Goal: Transaction & Acquisition: Book appointment/travel/reservation

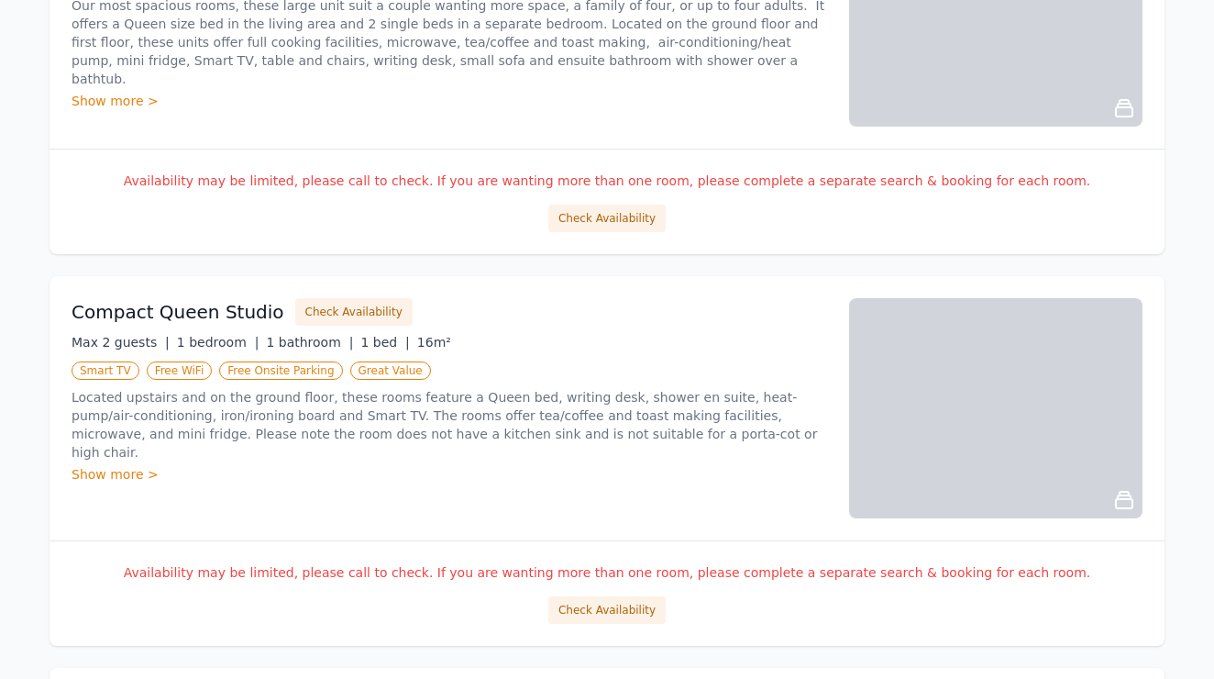
scroll to position [319, 0]
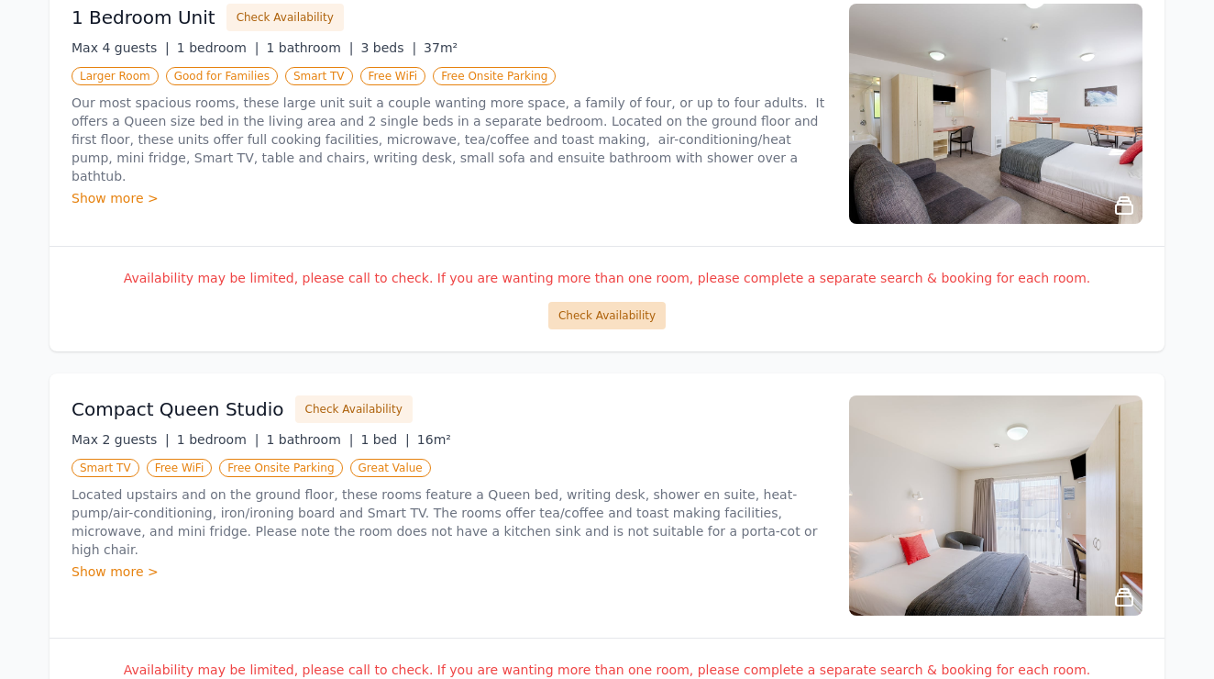
click at [616, 319] on button "Check Availability" at bounding box center [606, 316] width 117 height 28
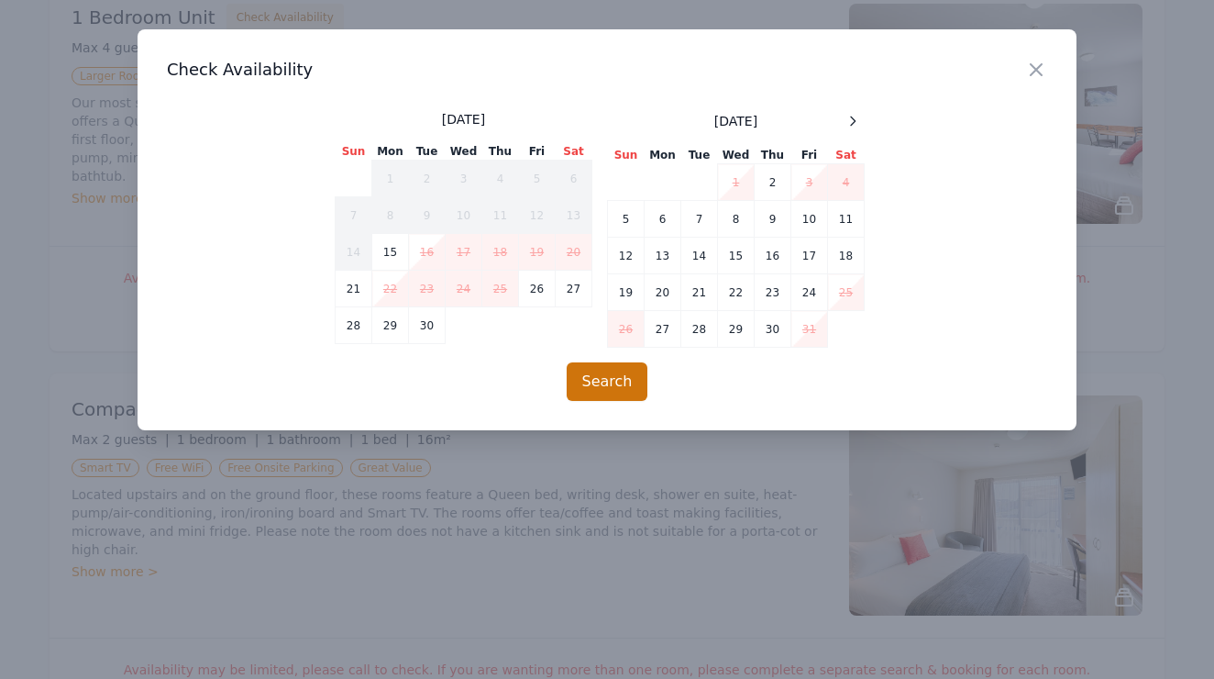
click at [605, 383] on button "Search" at bounding box center [608, 381] width 82 height 39
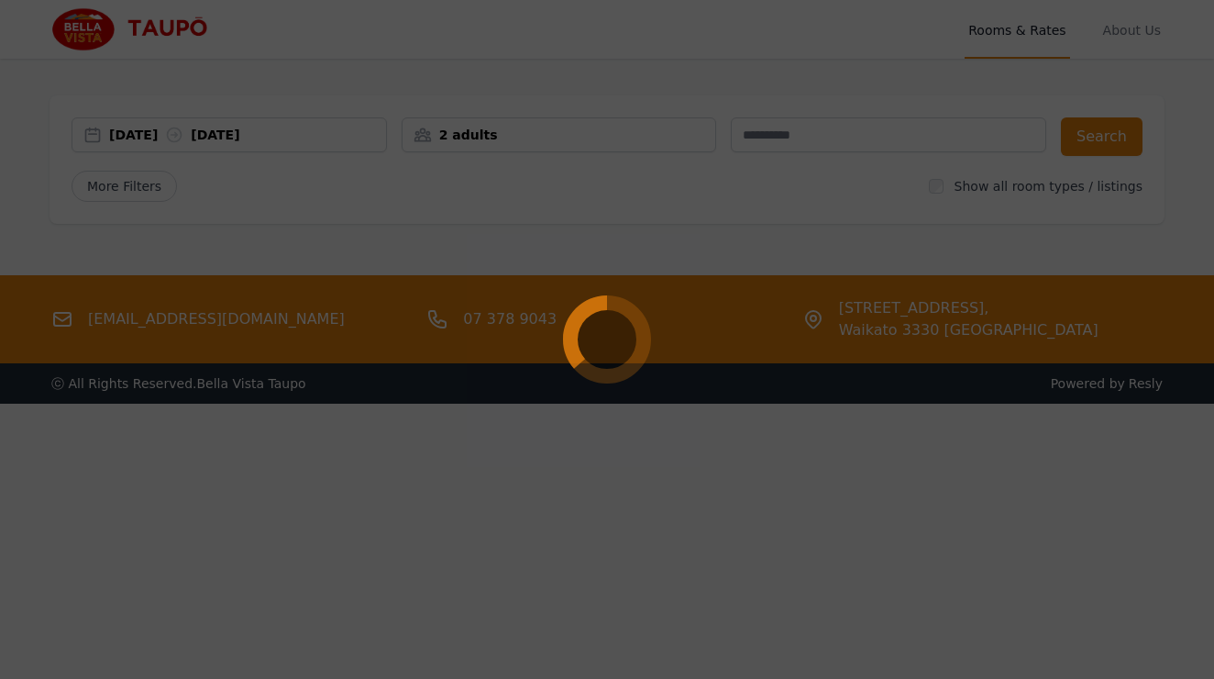
scroll to position [0, 0]
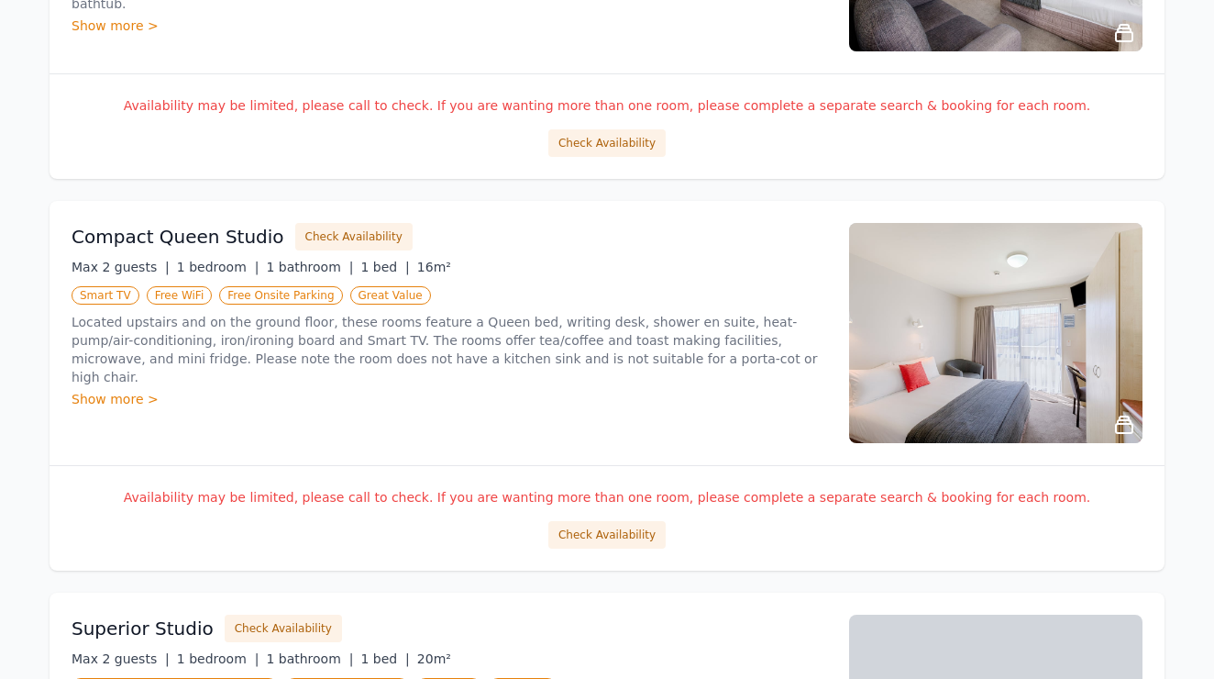
scroll to position [485, 0]
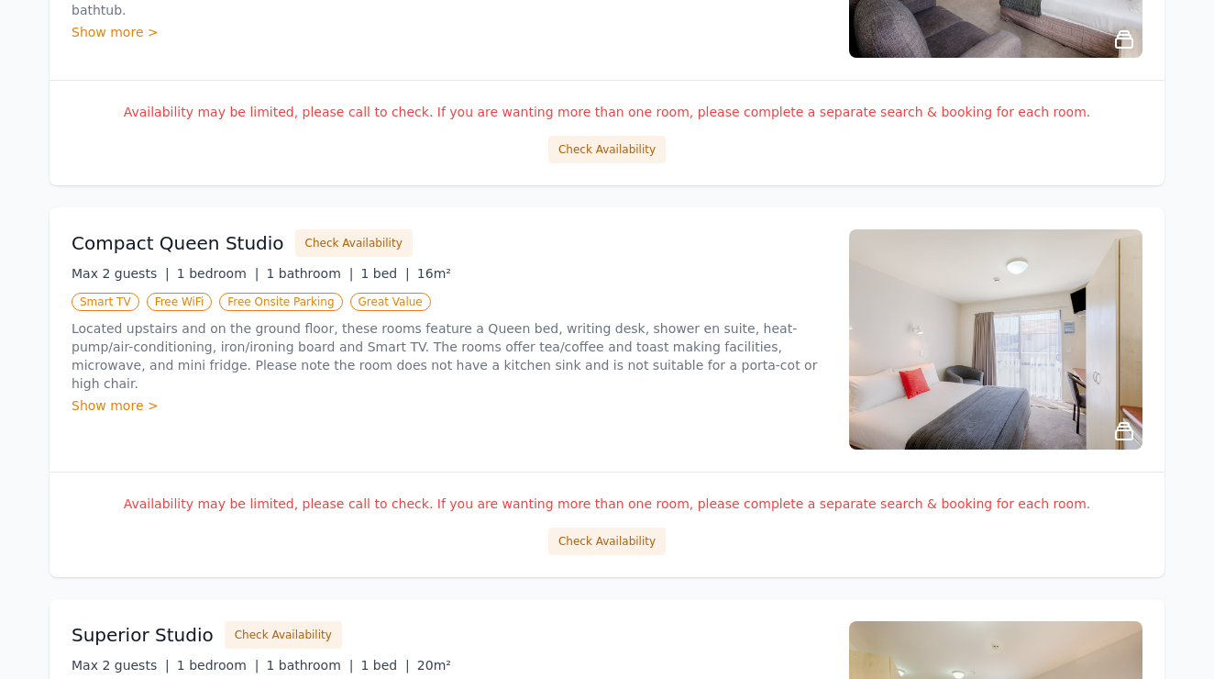
click at [891, 391] on img at bounding box center [995, 339] width 293 height 220
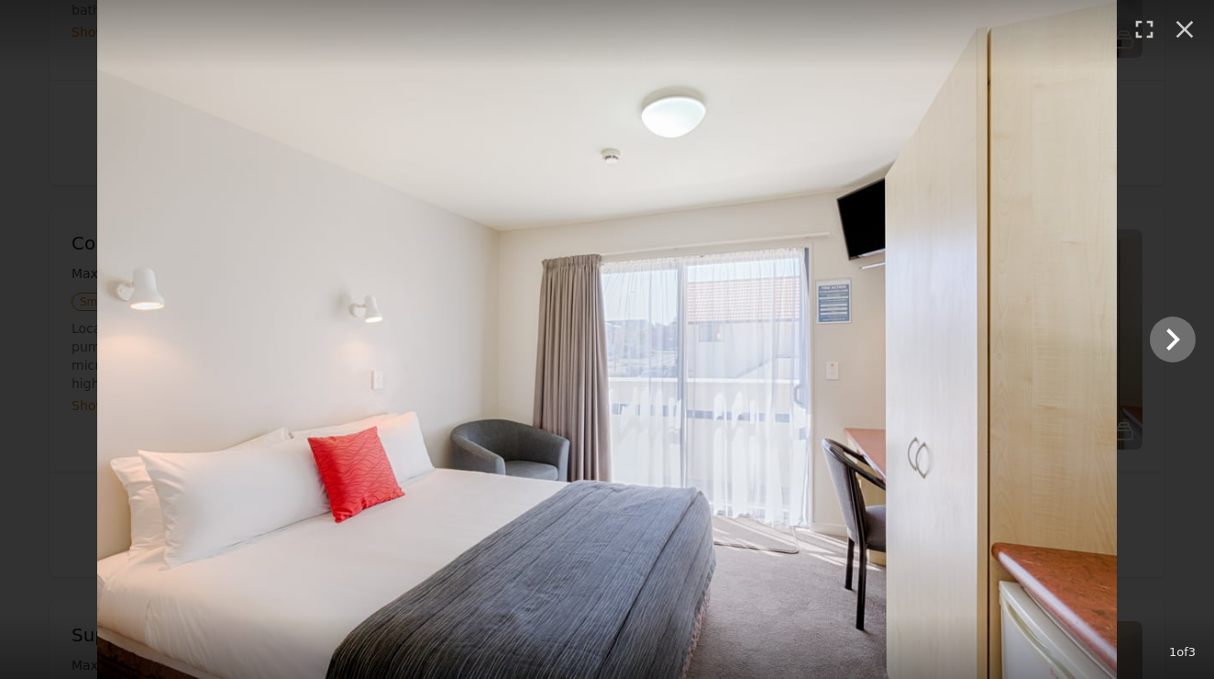
click at [1178, 345] on icon "Show slide 2 of 3" at bounding box center [1173, 339] width 44 height 44
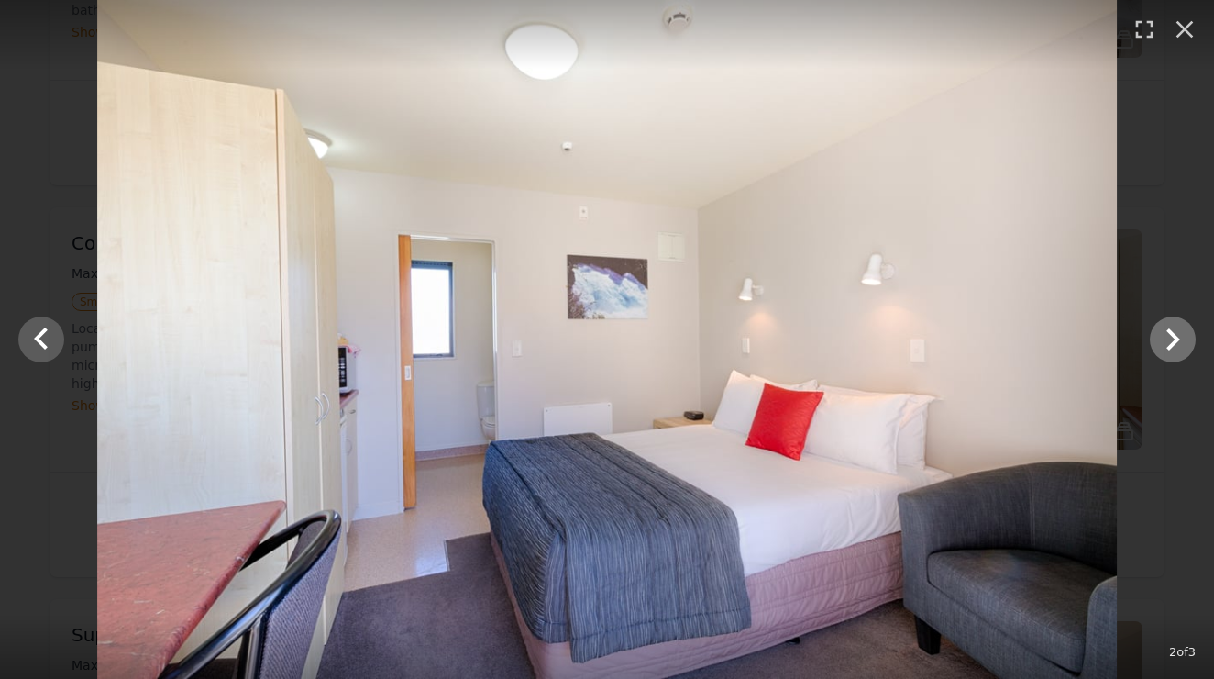
click at [1178, 344] on icon "Show slide 3 of 3" at bounding box center [1173, 339] width 44 height 44
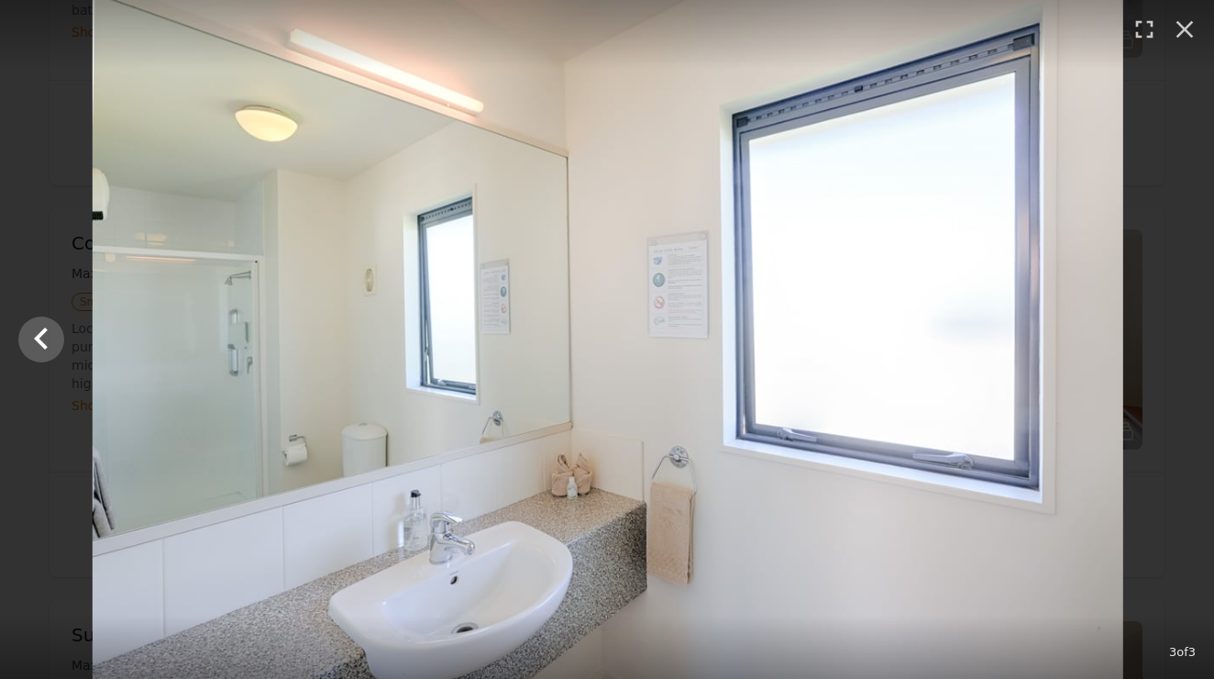
click at [1178, 344] on div at bounding box center [608, 339] width 1214 height 679
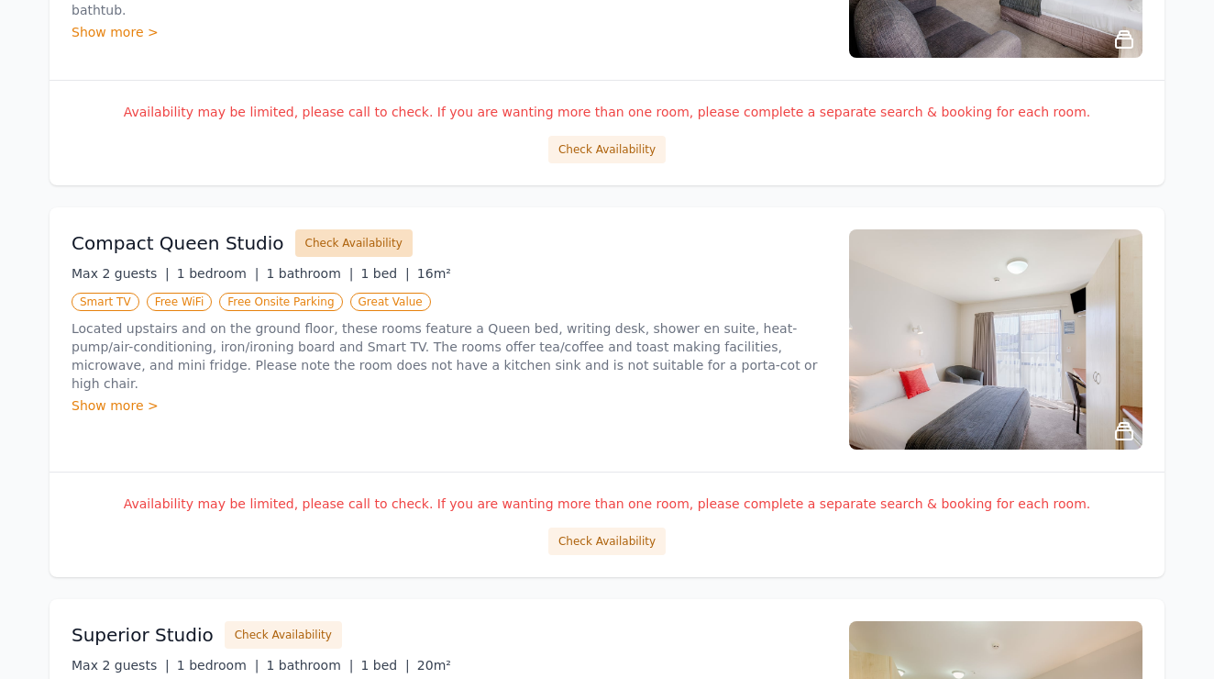
click at [343, 237] on button "Check Availability" at bounding box center [353, 243] width 117 height 28
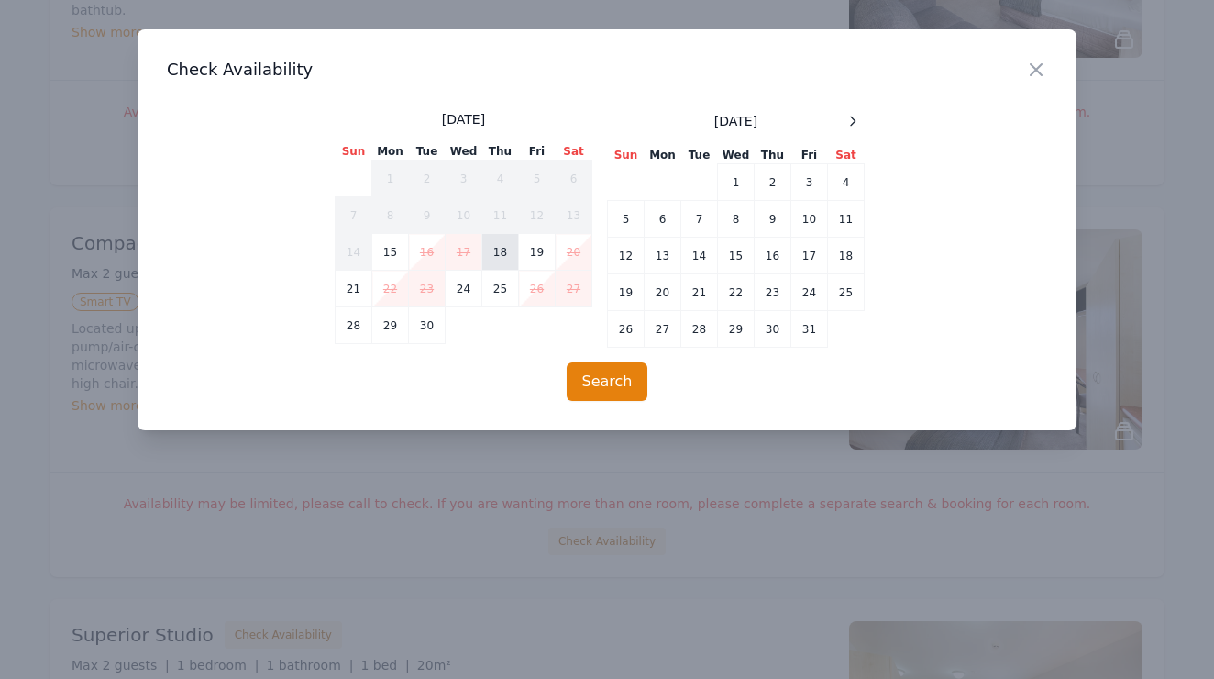
click at [498, 253] on td "18" at bounding box center [500, 252] width 37 height 37
click at [348, 294] on td "21" at bounding box center [354, 289] width 37 height 37
click at [617, 385] on button "Search" at bounding box center [608, 381] width 82 height 39
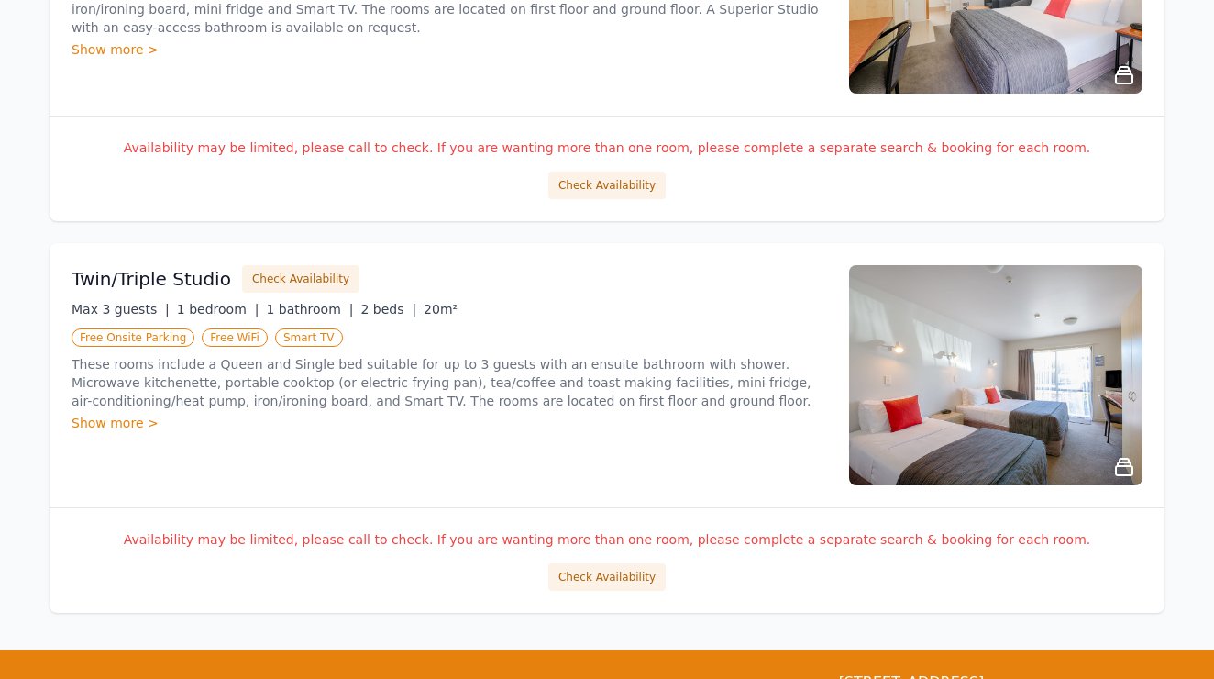
scroll to position [1251, 0]
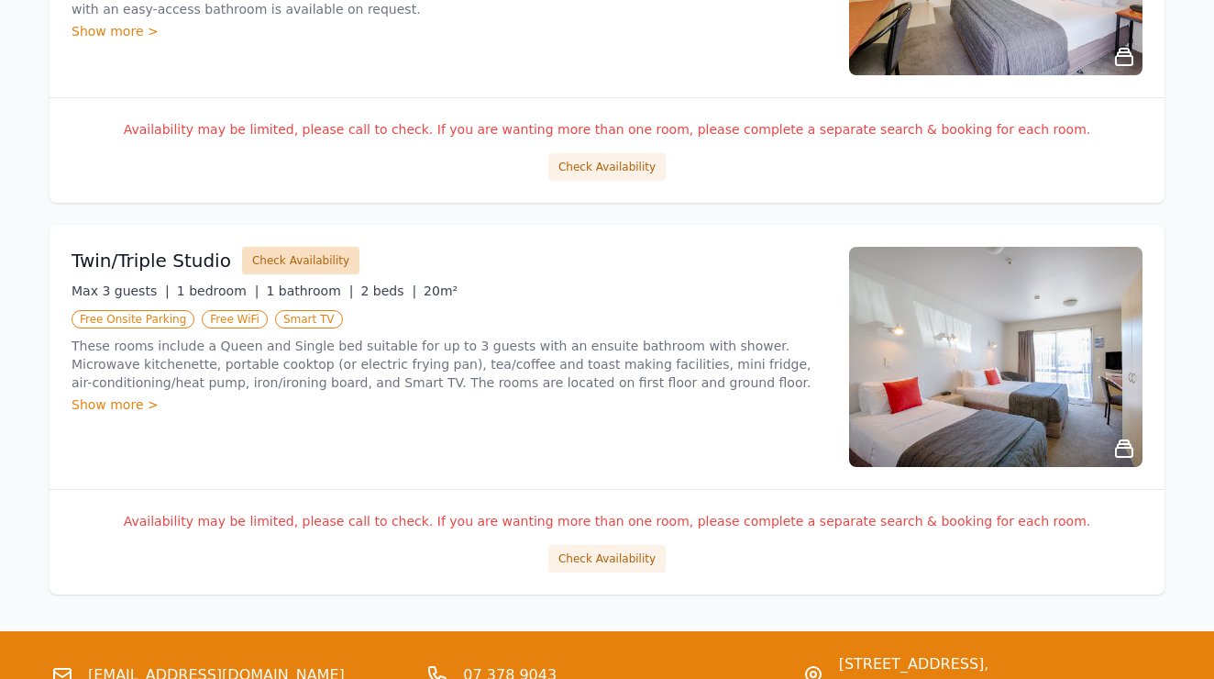
click at [289, 264] on button "Check Availability" at bounding box center [300, 261] width 117 height 28
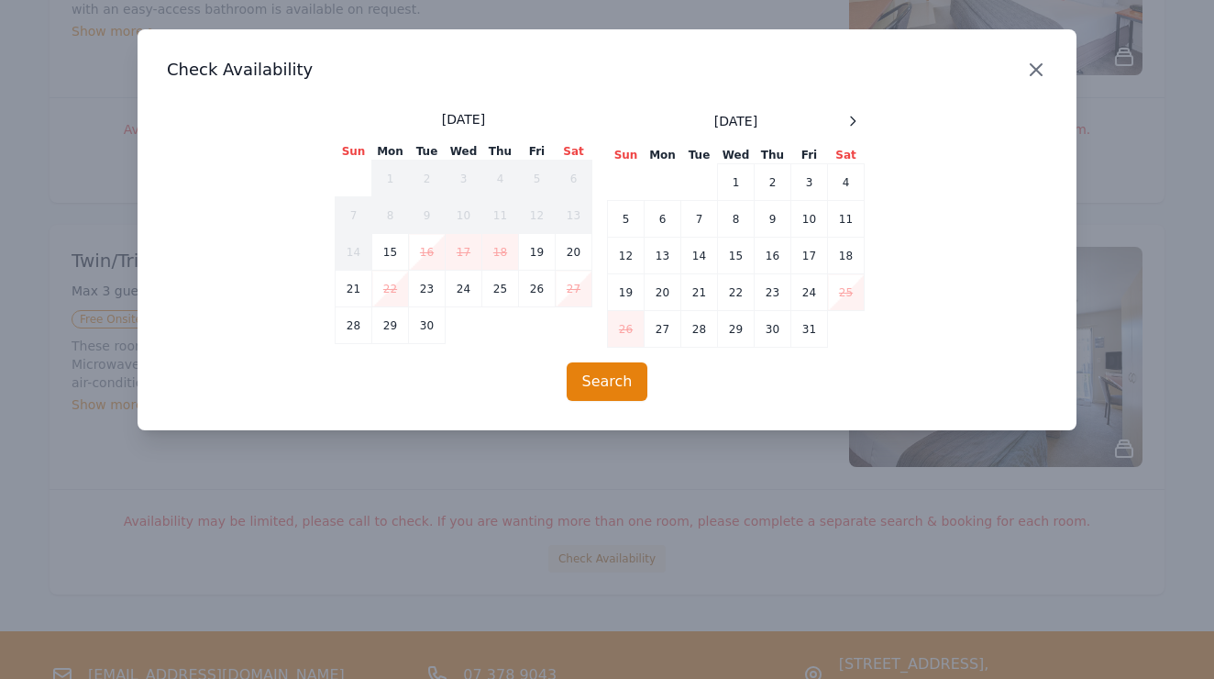
click at [1040, 67] on icon "button" at bounding box center [1036, 69] width 11 height 11
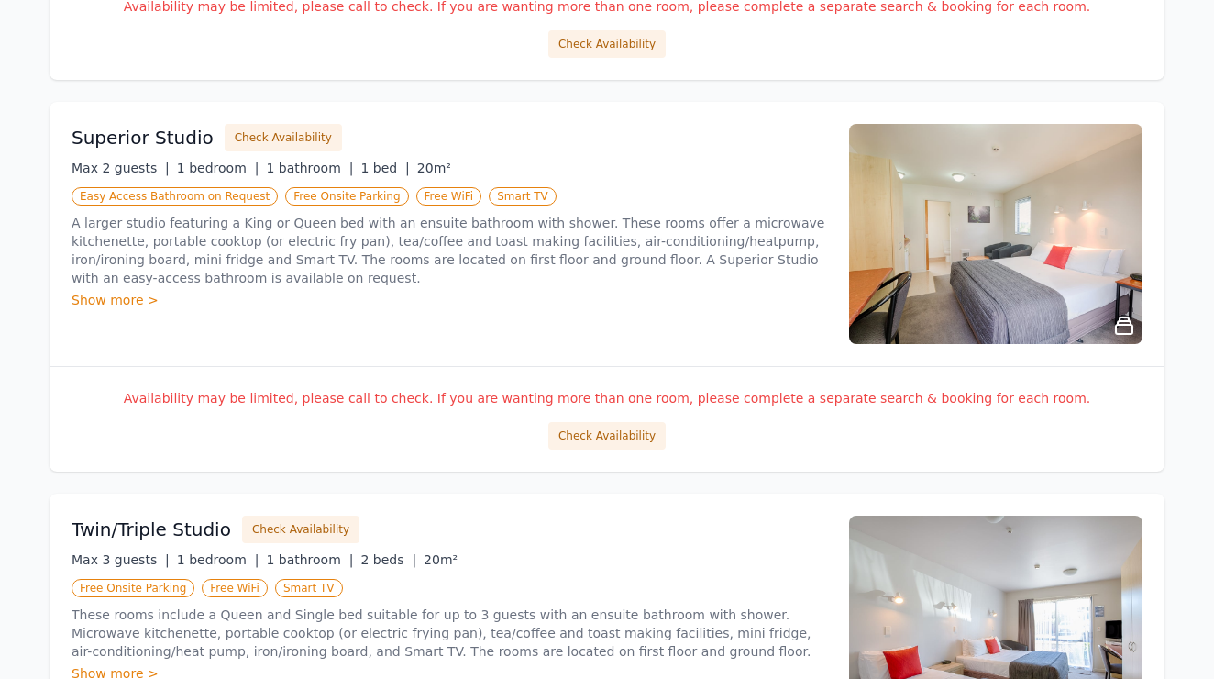
scroll to position [979, 0]
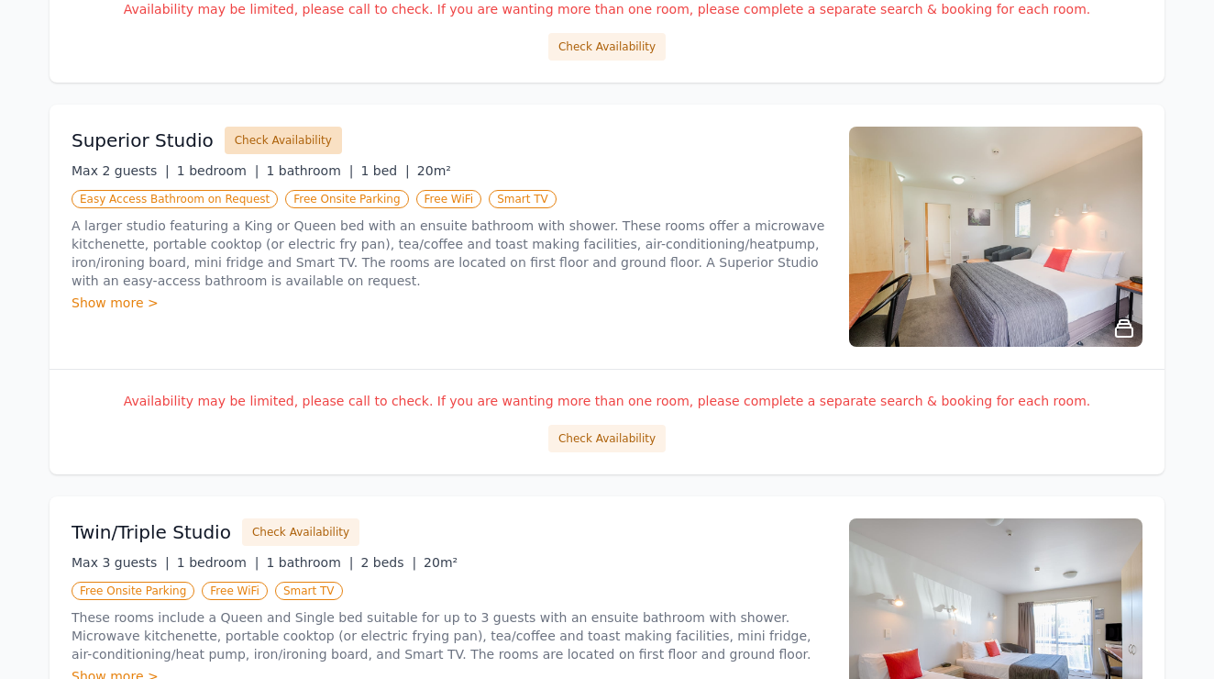
click at [253, 141] on button "Check Availability" at bounding box center [283, 141] width 117 height 28
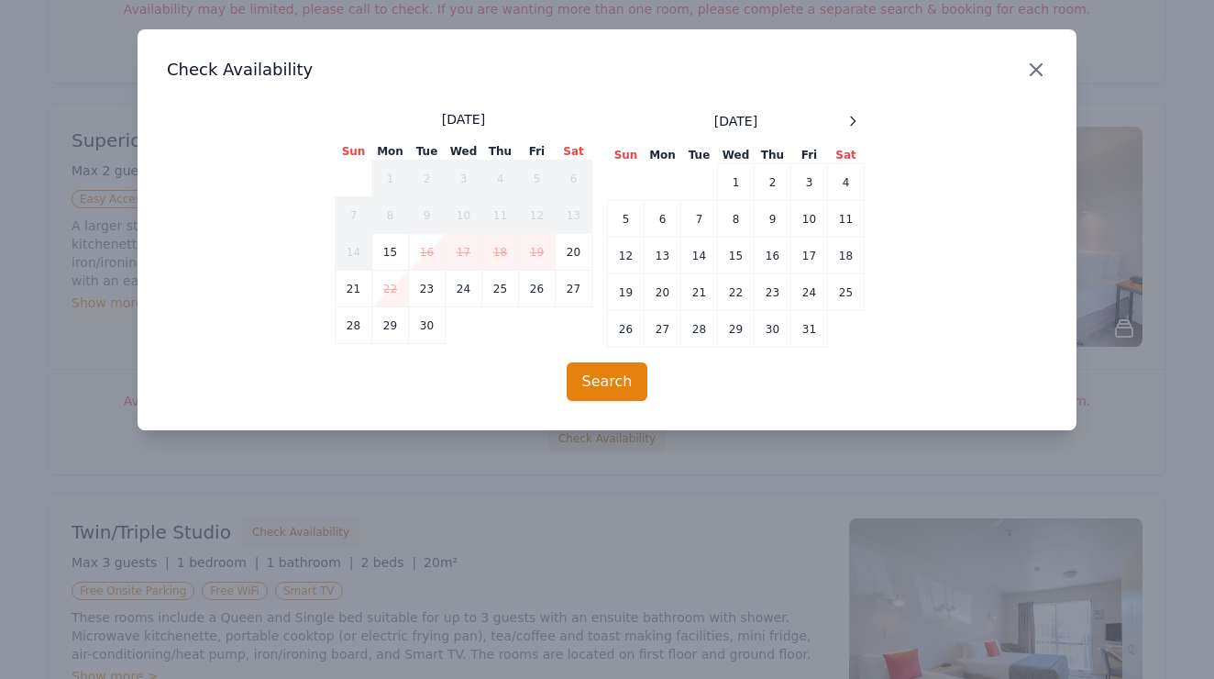
click at [1042, 66] on icon "button" at bounding box center [1036, 70] width 22 height 22
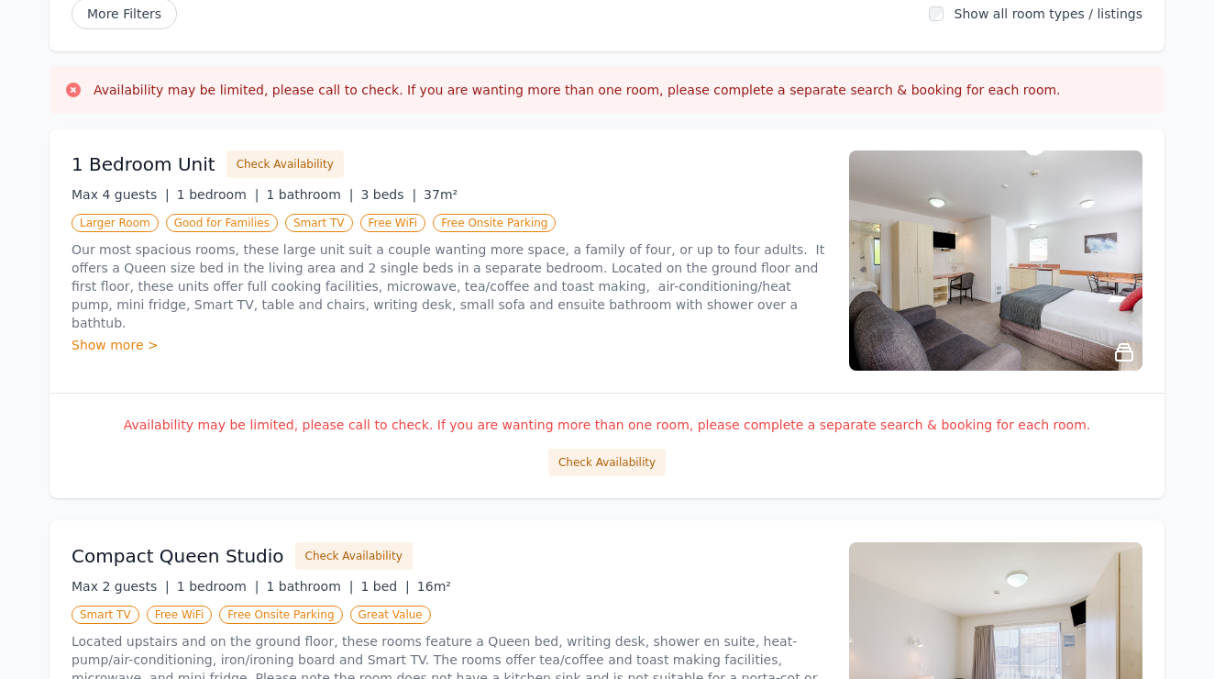
scroll to position [173, 0]
click at [268, 164] on button "Check Availability" at bounding box center [285, 163] width 117 height 28
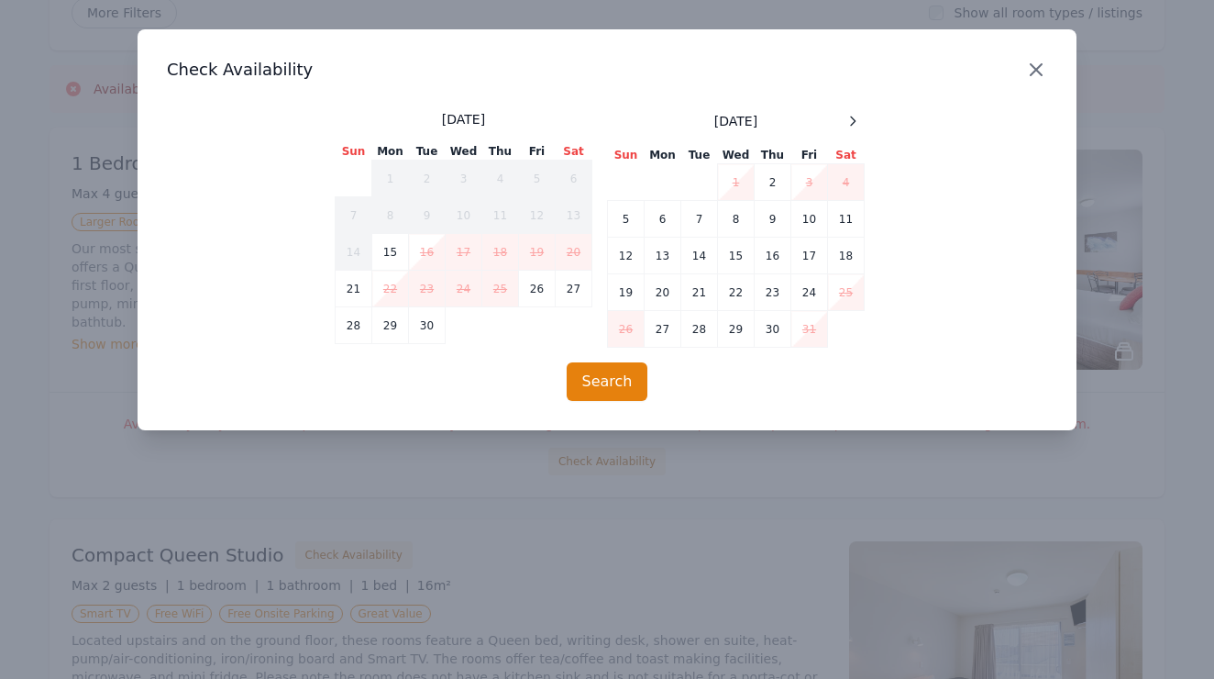
click at [1034, 75] on icon "button" at bounding box center [1036, 70] width 22 height 22
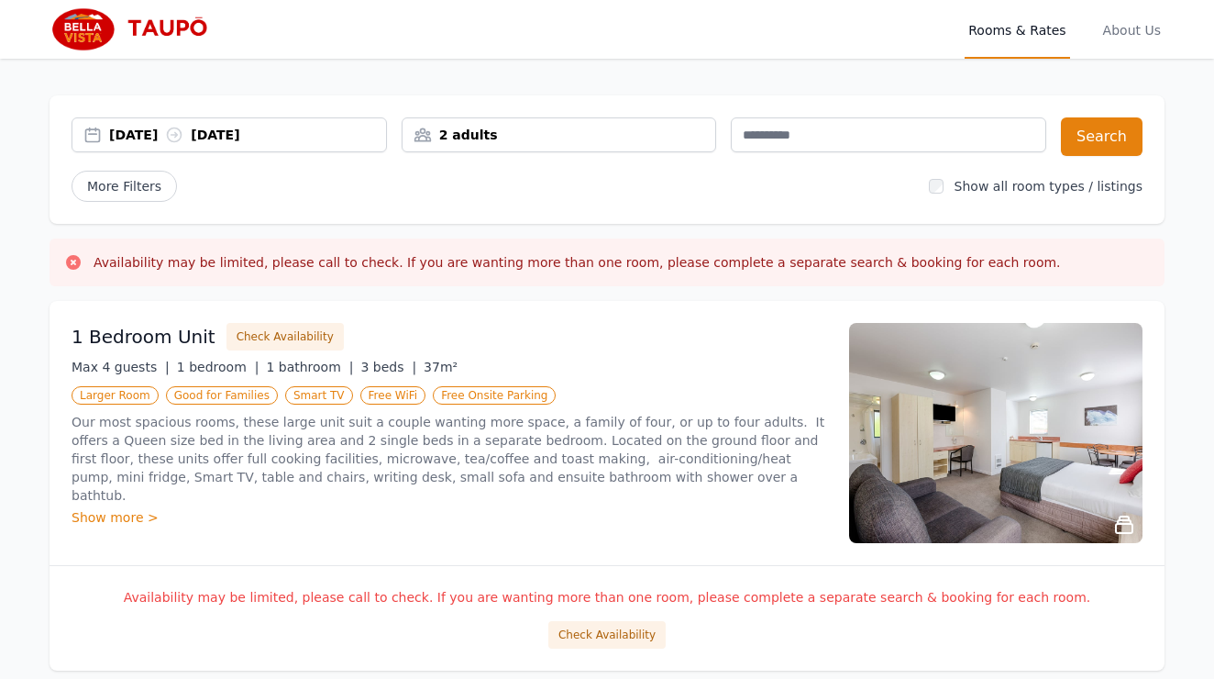
scroll to position [0, 0]
click at [112, 25] on img at bounding box center [138, 29] width 176 height 44
